Goal: Task Accomplishment & Management: Use online tool/utility

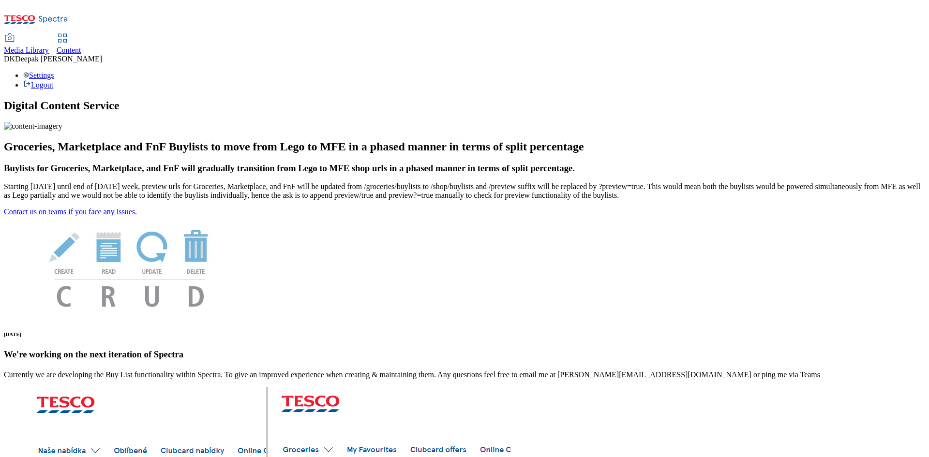
click at [81, 46] on span "Content" at bounding box center [69, 50] width 25 height 8
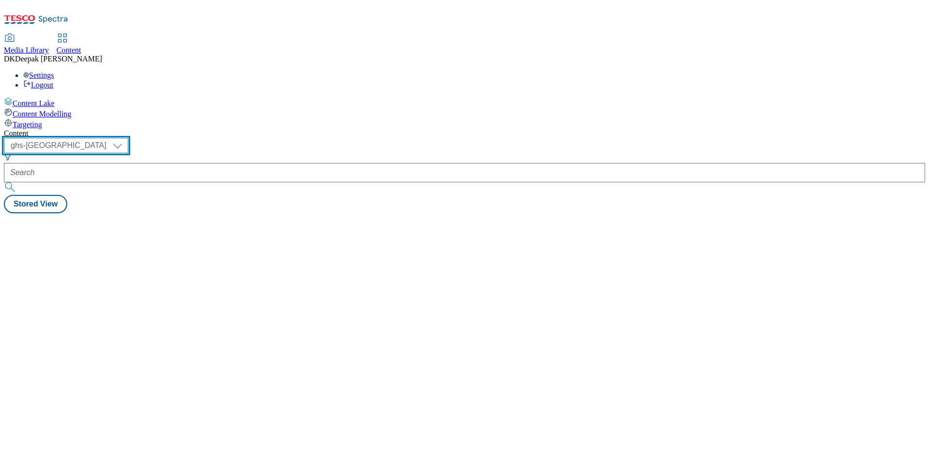
drag, startPoint x: 173, startPoint y: 75, endPoint x: 167, endPoint y: 85, distance: 11.1
click at [128, 138] on select "ghs-roi ghs-uk" at bounding box center [66, 145] width 124 height 15
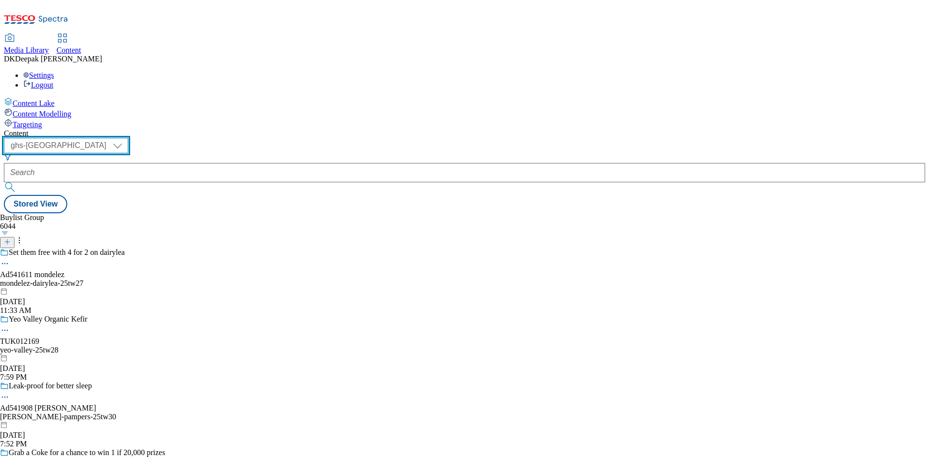
select select "ghs-roi"
click at [126, 138] on select "ghs-roi ghs-uk" at bounding box center [66, 145] width 124 height 15
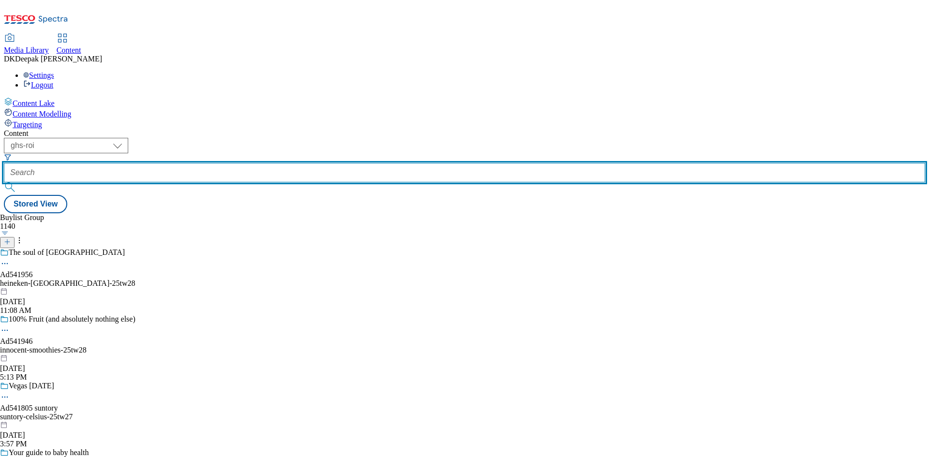
click at [243, 163] on input "text" at bounding box center [464, 172] width 921 height 19
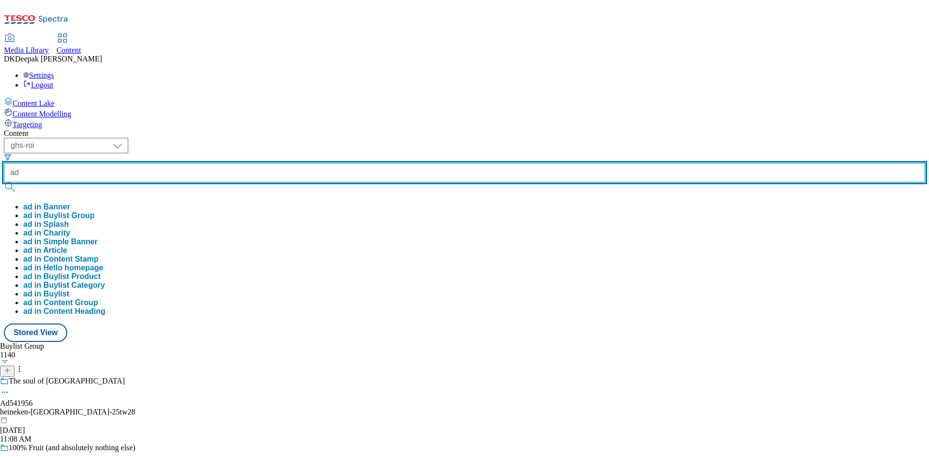
paste input "541956"
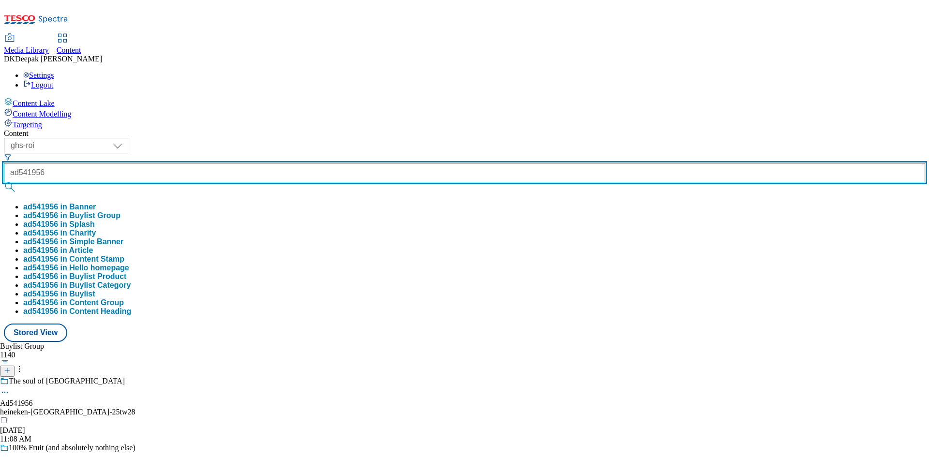
type input "ad541956"
click at [4, 182] on button "submit" at bounding box center [11, 187] width 14 height 10
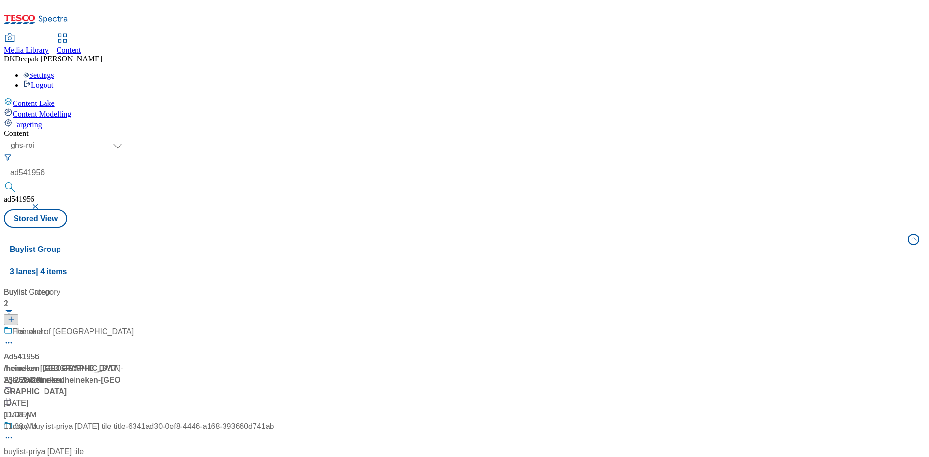
click at [94, 129] on div "Content Lake Content Modelling Targeting" at bounding box center [464, 113] width 921 height 32
click at [249, 326] on div "Ad541956 / heineken-madrid-25tw28 / heineken Aug 27, 2025 11:08 AM" at bounding box center [139, 373] width 270 height 95
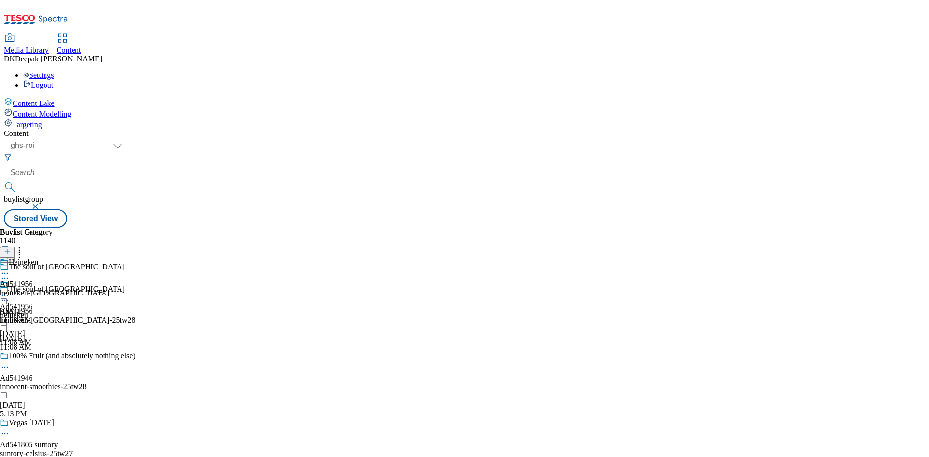
click at [10, 296] on icon at bounding box center [5, 301] width 10 height 10
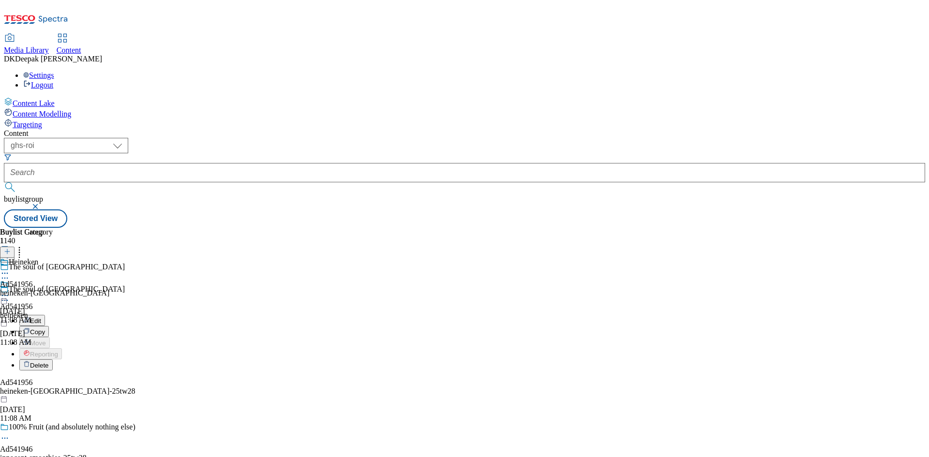
click at [45, 315] on button "Edit" at bounding box center [32, 320] width 26 height 11
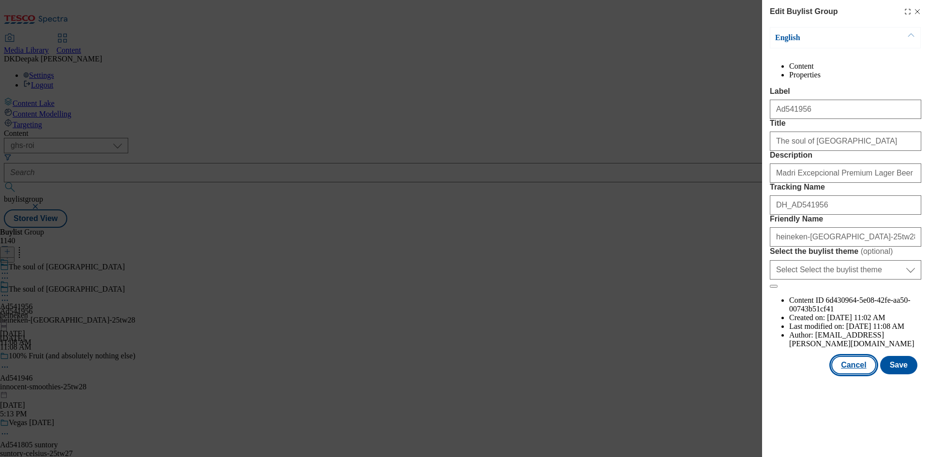
click at [846, 374] on button "Cancel" at bounding box center [853, 365] width 44 height 18
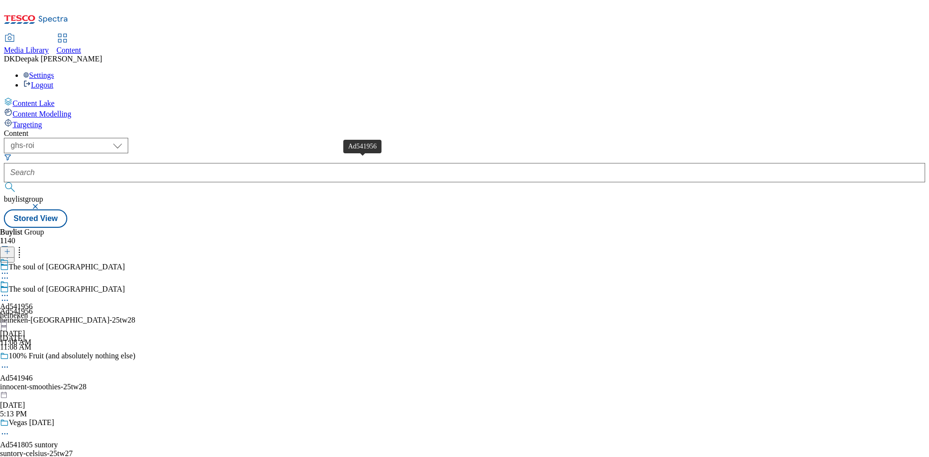
click at [33, 302] on span "Ad541956" at bounding box center [16, 306] width 33 height 9
click at [10, 291] on icon at bounding box center [5, 296] width 10 height 10
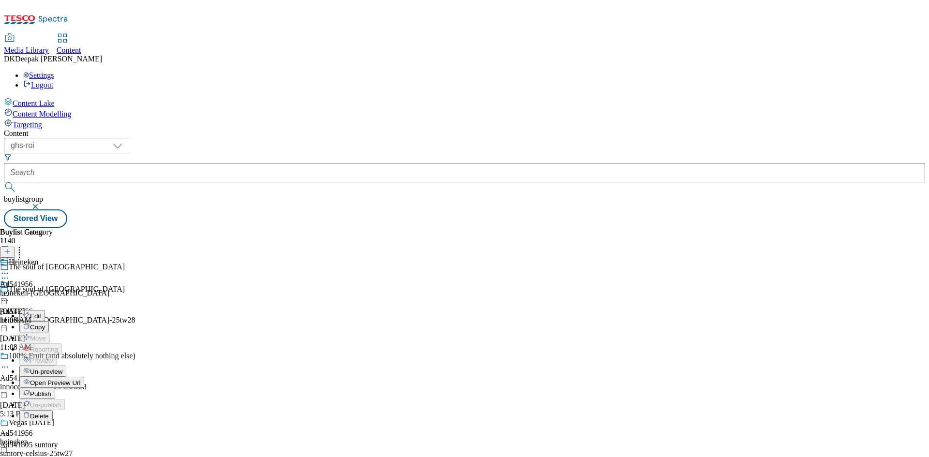
click at [45, 310] on button "Edit" at bounding box center [32, 315] width 26 height 11
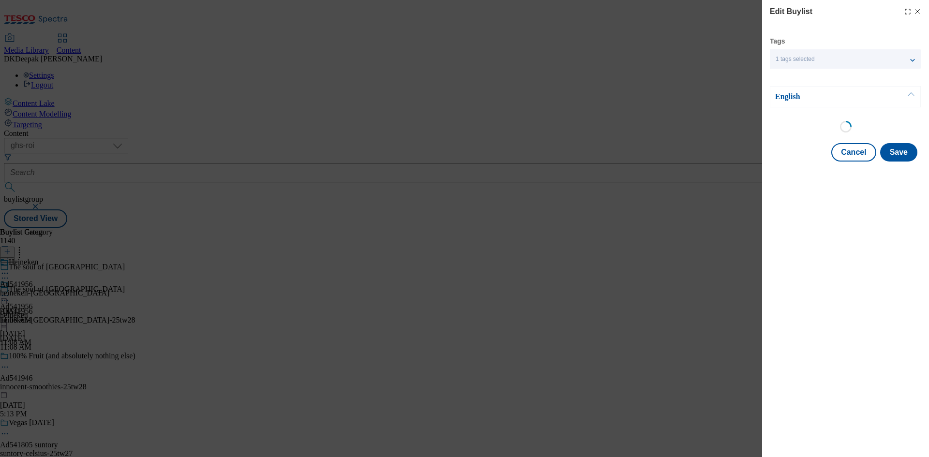
select select "tactical"
select select "supplier funded short term 1-3 weeks"
select select "dunnhumby"
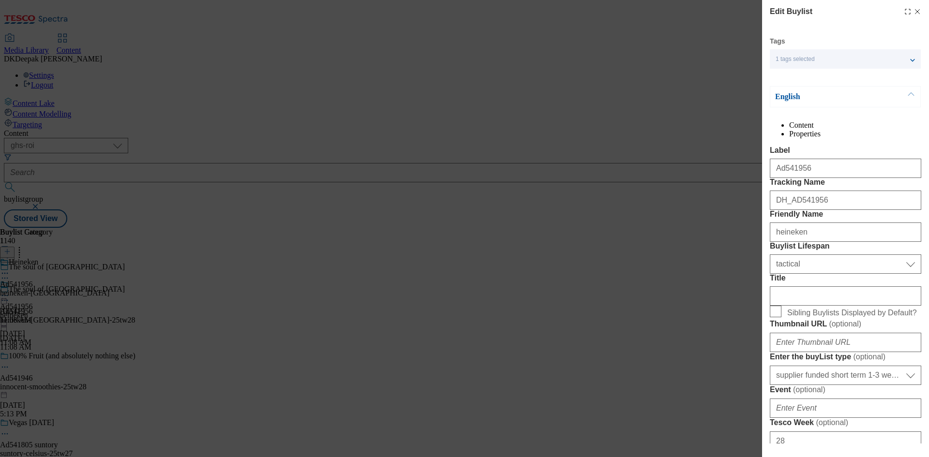
select select "Banner"
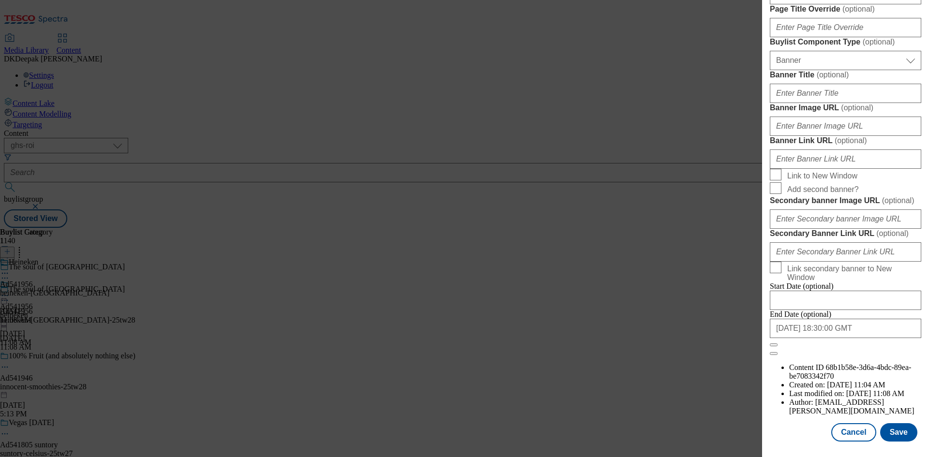
scroll to position [950, 0]
click at [835, 426] on button "Cancel" at bounding box center [853, 432] width 44 height 18
select select "tactical"
select select "supplier funded short term 1-3 weeks"
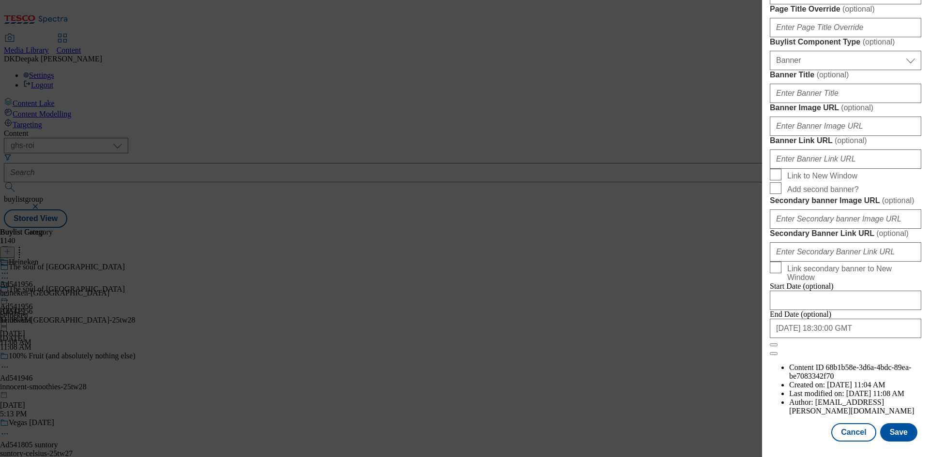
select select "dunnhumby"
select select "Banner"
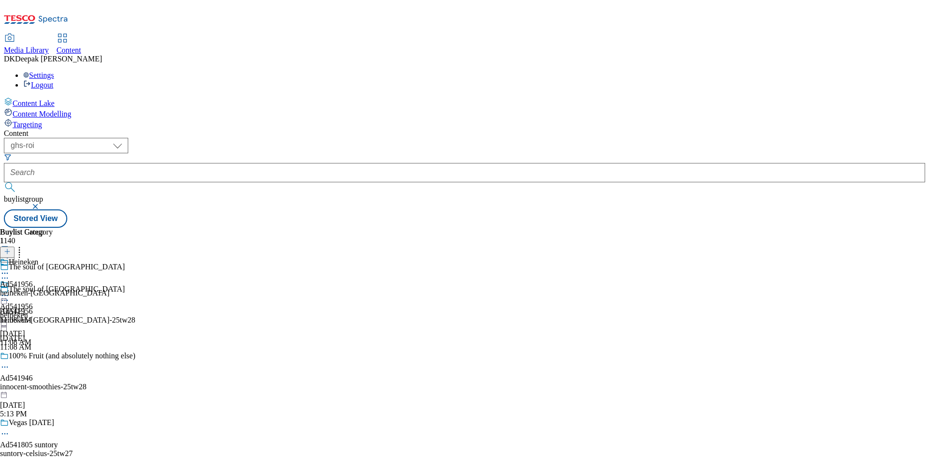
click at [109, 258] on div "Heineken Ad541956 heineken-madrid Aug 27, 2025 11:08 AM" at bounding box center [54, 291] width 109 height 67
click at [10, 291] on icon at bounding box center [5, 296] width 10 height 10
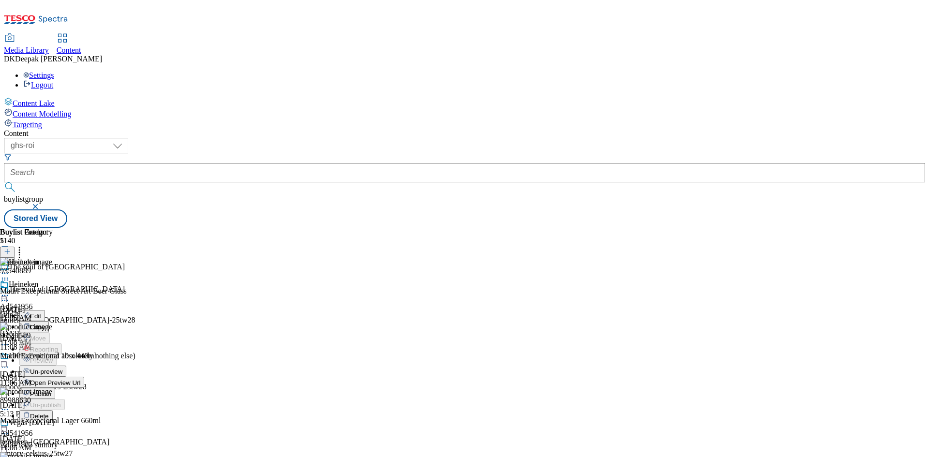
click at [45, 310] on button "Edit" at bounding box center [32, 315] width 26 height 11
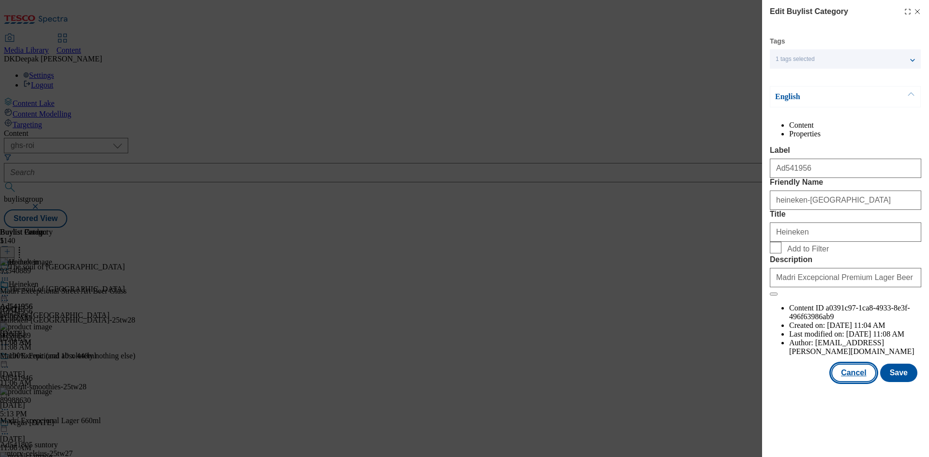
click at [859, 382] on button "Cancel" at bounding box center [853, 373] width 44 height 18
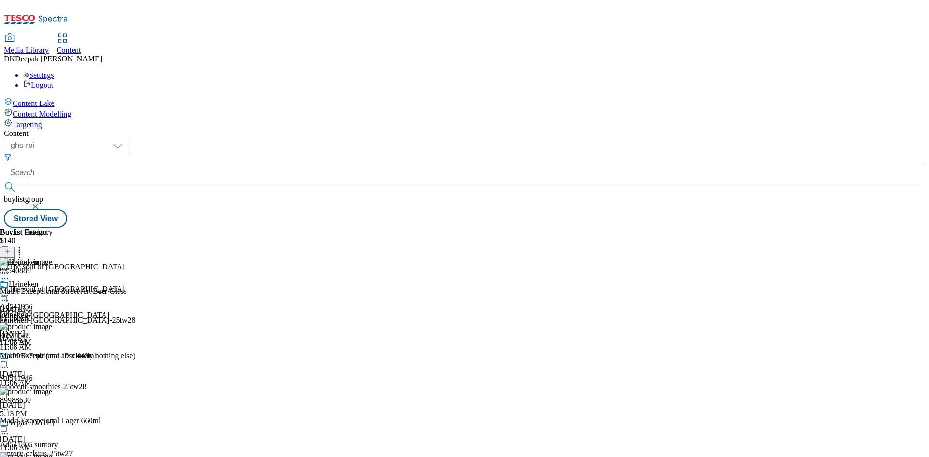
click at [10, 291] on icon at bounding box center [5, 296] width 10 height 10
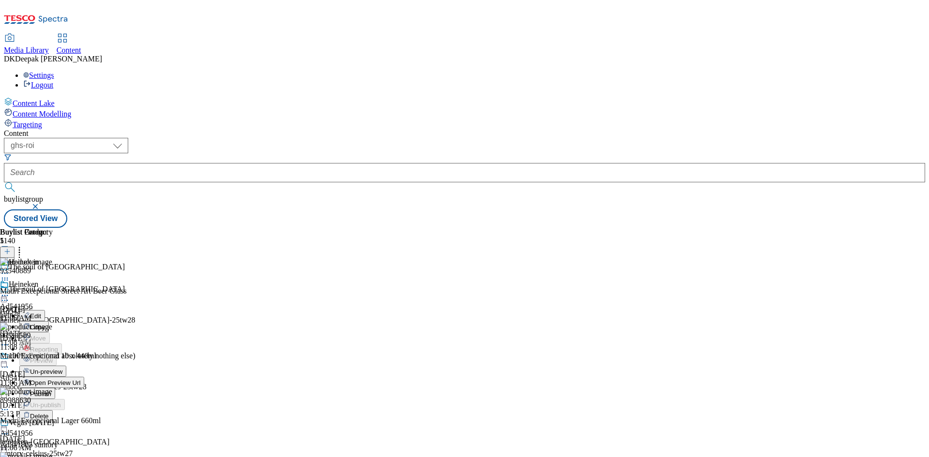
click at [80, 379] on span "Open Preview Url" at bounding box center [55, 382] width 50 height 7
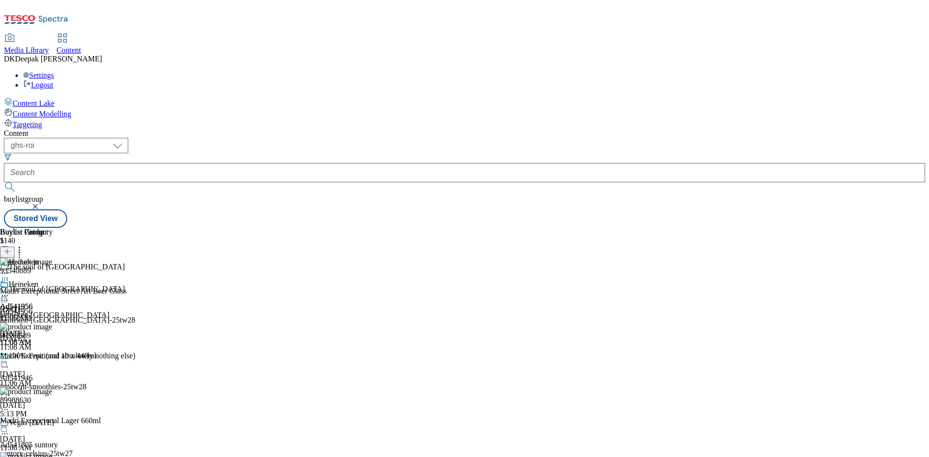
click at [10, 291] on icon at bounding box center [5, 296] width 10 height 10
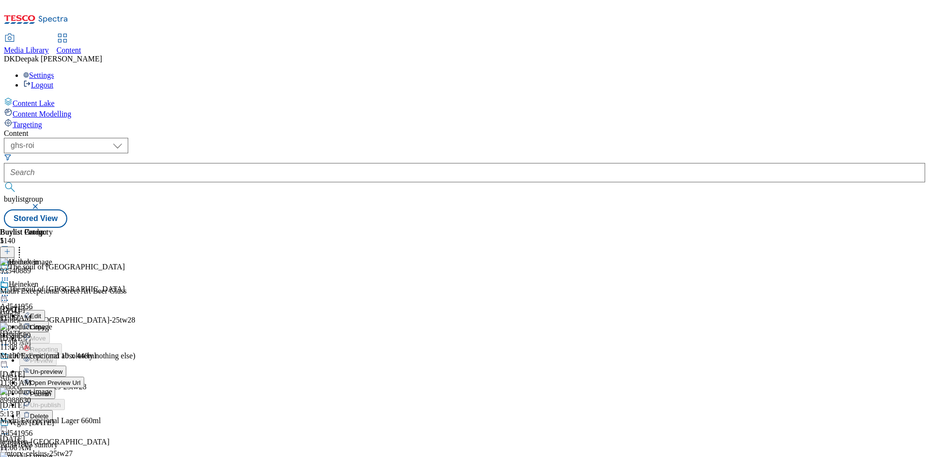
click at [51, 390] on span "Publish" at bounding box center [40, 393] width 21 height 7
